Goal: Download file/media

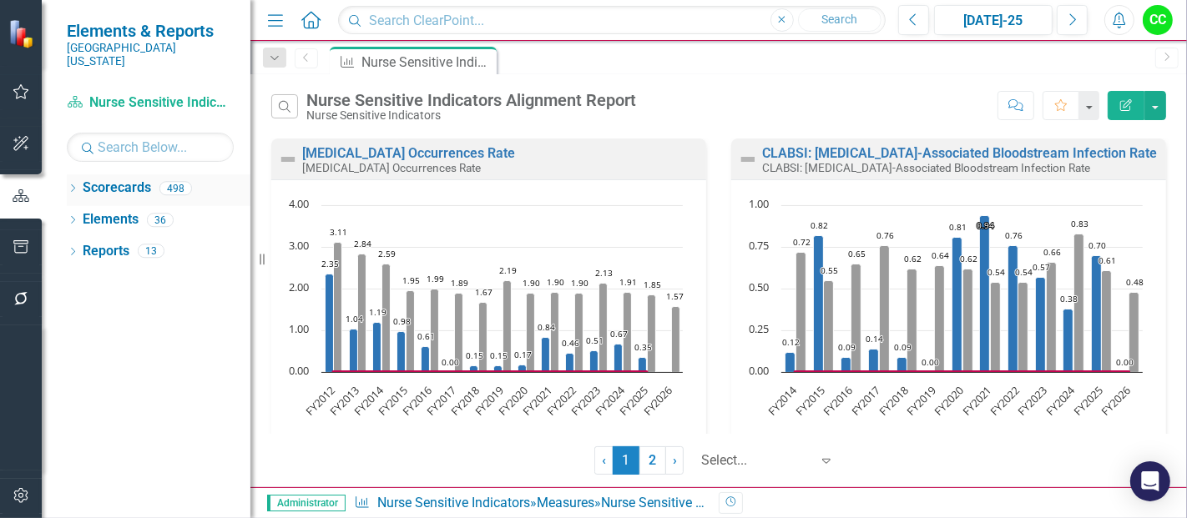
click at [68, 184] on div "Dropdown" at bounding box center [73, 191] width 12 height 14
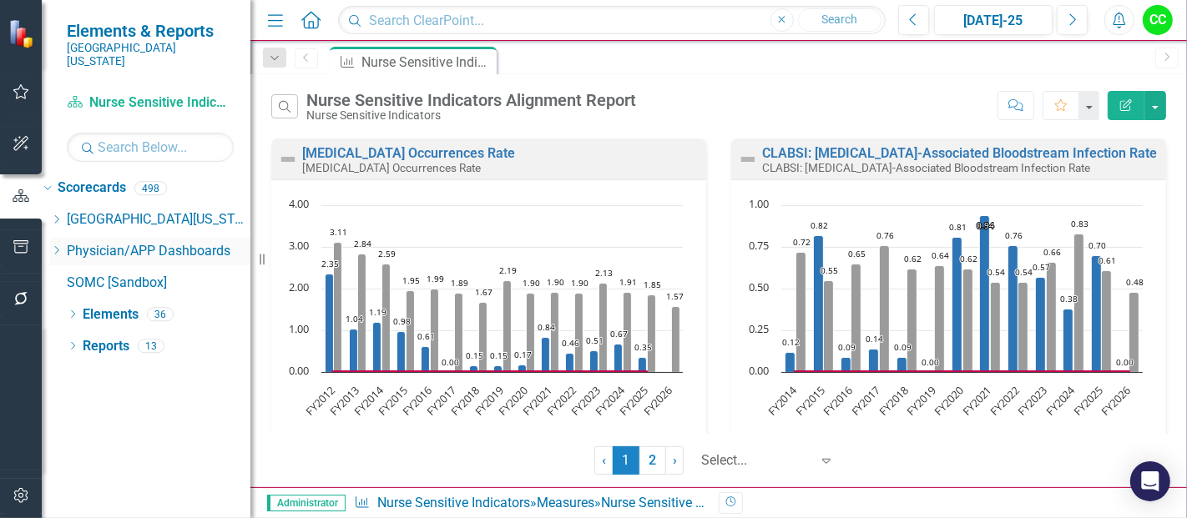
click at [63, 245] on icon "Dropdown" at bounding box center [56, 250] width 13 height 10
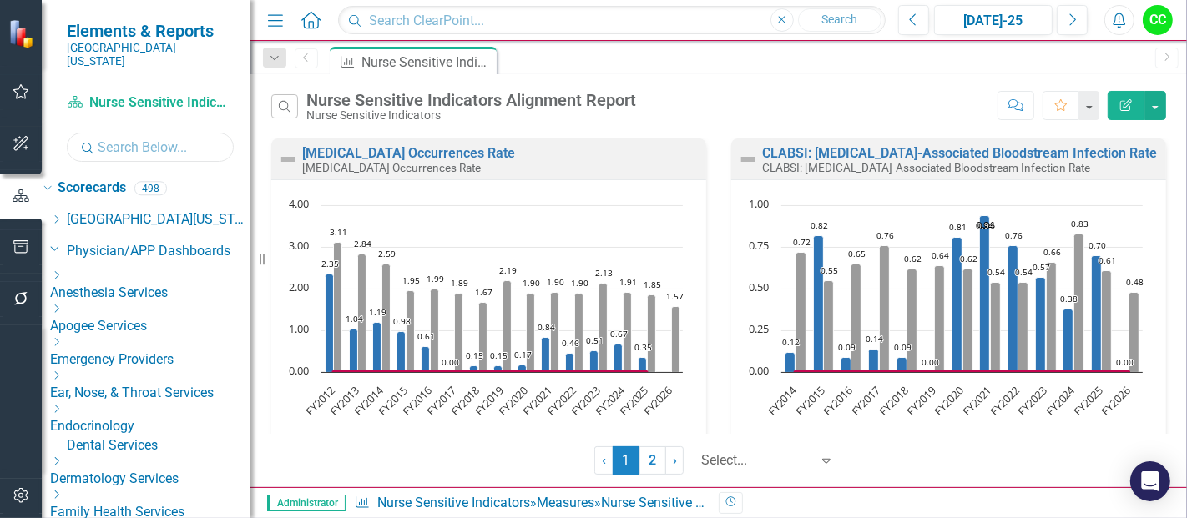
click at [149, 144] on input "text" at bounding box center [150, 147] width 167 height 29
type input "nurse"
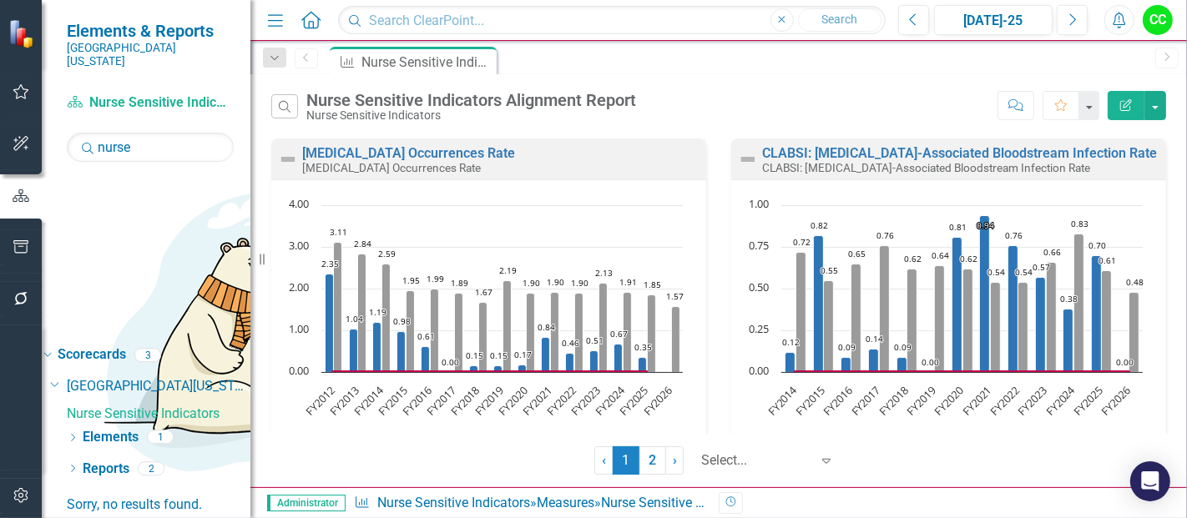
click at [164, 405] on link "Nurse Sensitive Indicators" at bounding box center [159, 414] width 184 height 19
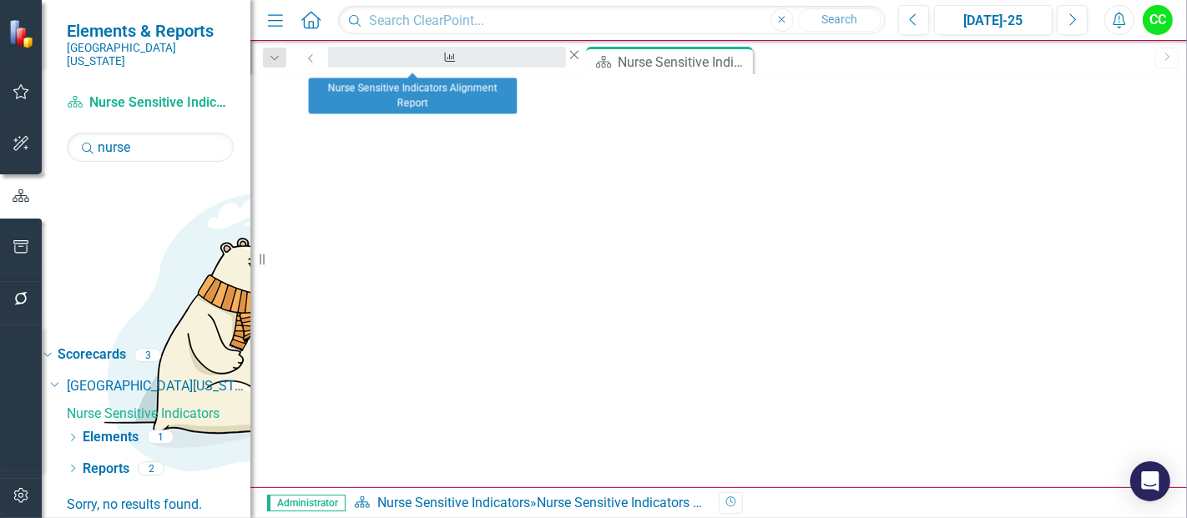
click at [390, 65] on div "Nurse Sensitive Indicators Alignment Report" at bounding box center [447, 73] width 208 height 21
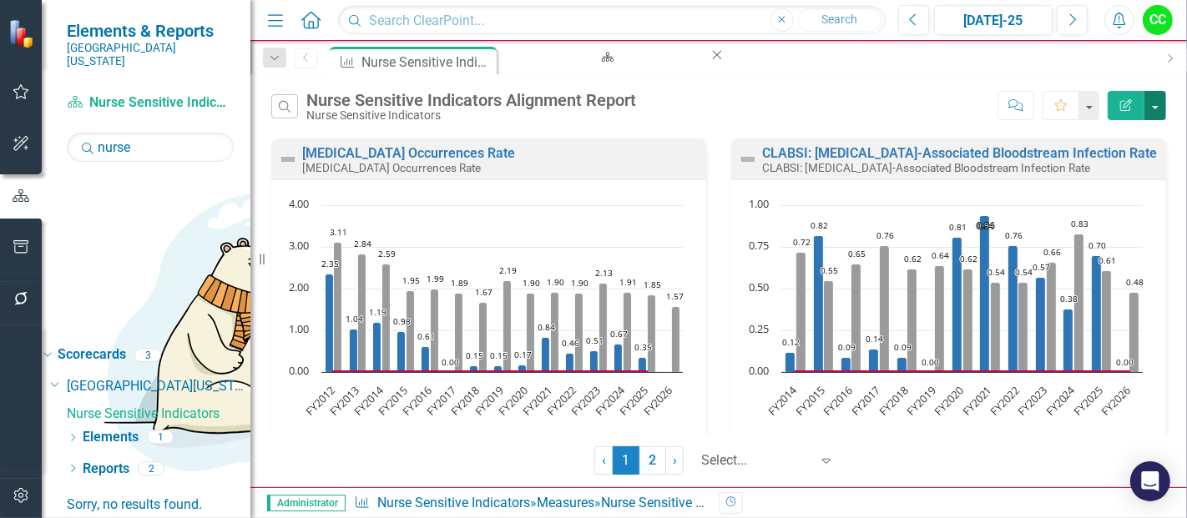
click at [1152, 113] on button "button" at bounding box center [1155, 105] width 22 height 29
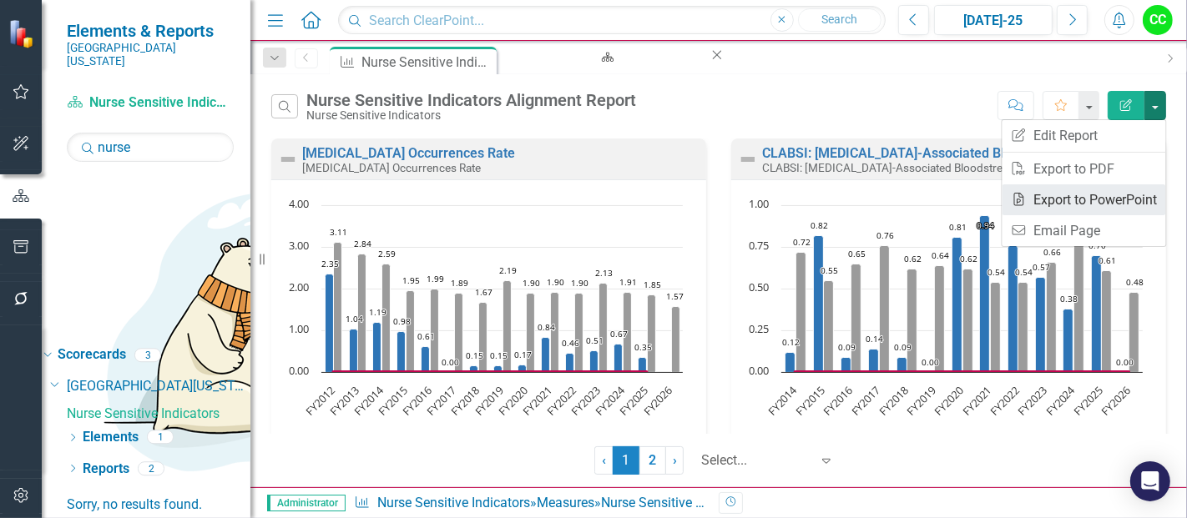
click at [1091, 194] on link "PowerPoint Export to PowerPoint" at bounding box center [1084, 199] width 164 height 31
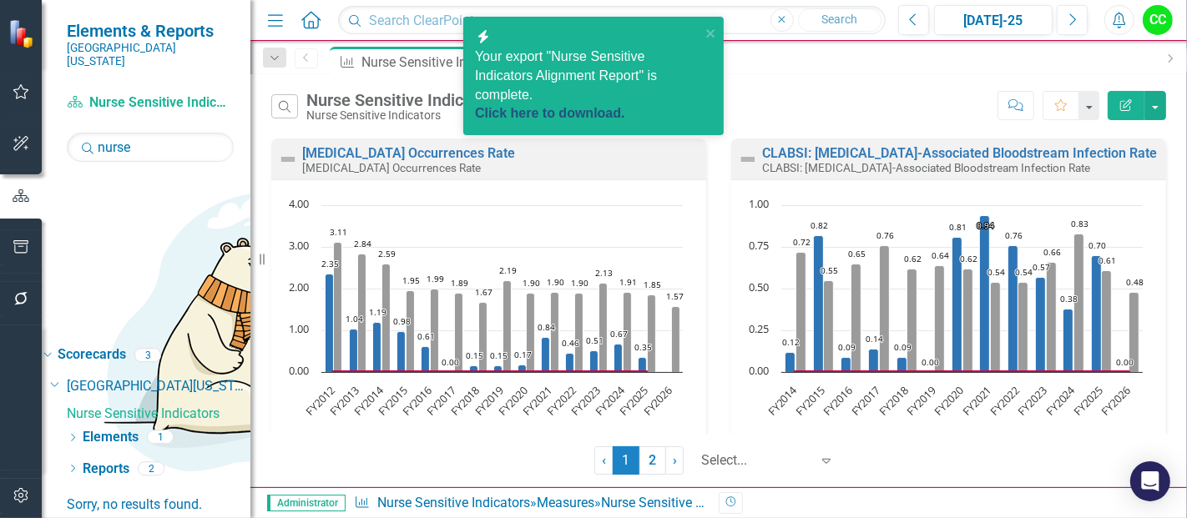
click at [567, 106] on link "Click here to download." at bounding box center [550, 113] width 150 height 14
